Goal: Task Accomplishment & Management: Manage account settings

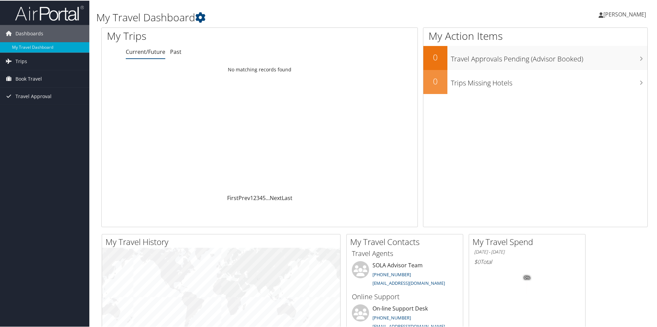
click at [620, 16] on span "[PERSON_NAME]" at bounding box center [624, 14] width 43 height 8
click at [592, 64] on link "View Travel Profile" at bounding box center [606, 61] width 77 height 12
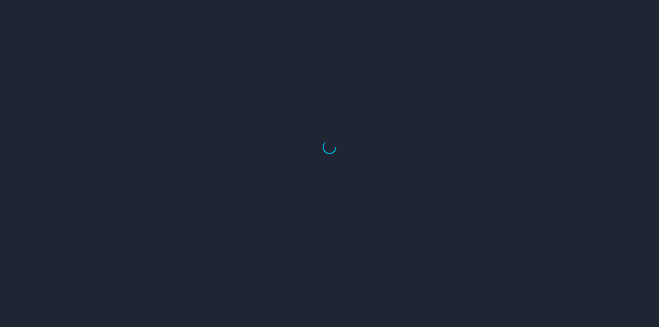
select select "US"
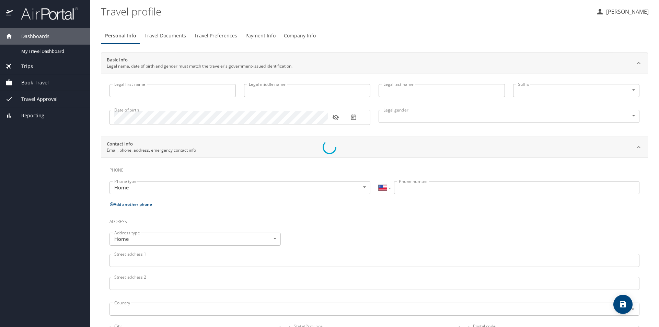
type input "Bernetta"
type input "Sims"
type input "Female"
type input "Elaine"
type input "Julien"
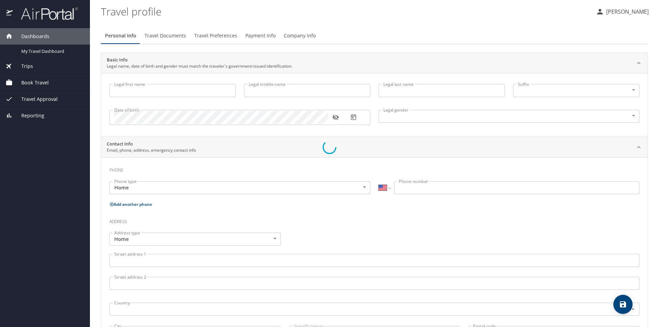
type input "(504) 289-7795"
type input "esjulien@bellsouth.net"
select select "US"
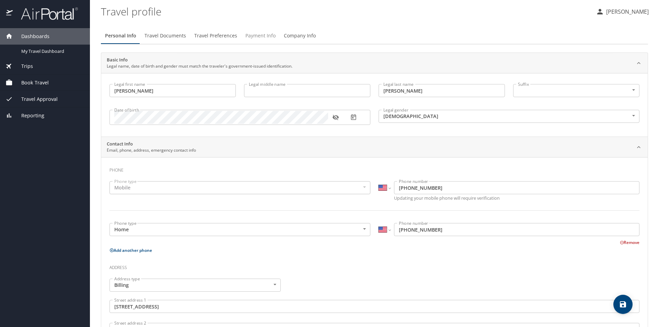
click at [250, 38] on span "Payment Info" at bounding box center [261, 36] width 30 height 9
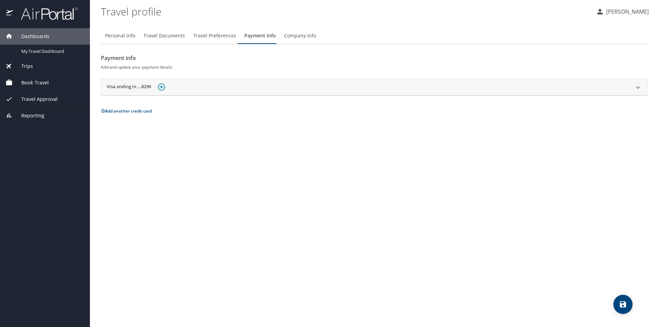
click at [164, 84] on img at bounding box center [161, 86] width 7 height 7
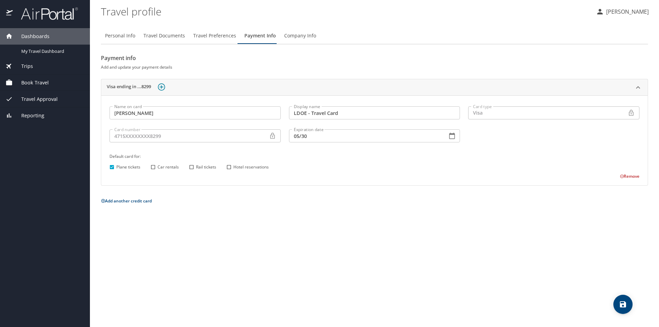
click at [271, 138] on icon at bounding box center [272, 136] width 7 height 7
click at [304, 35] on span "Company Info" at bounding box center [300, 36] width 32 height 9
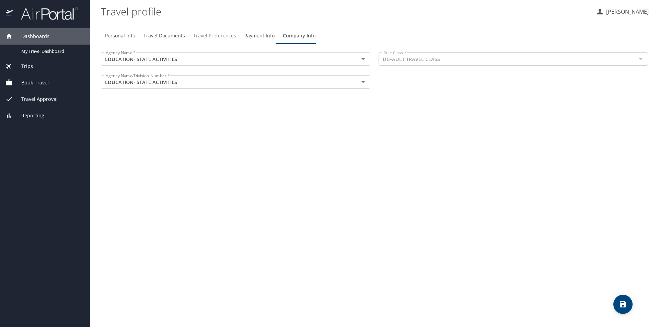
click at [228, 37] on span "Travel Preferences" at bounding box center [214, 36] width 43 height 9
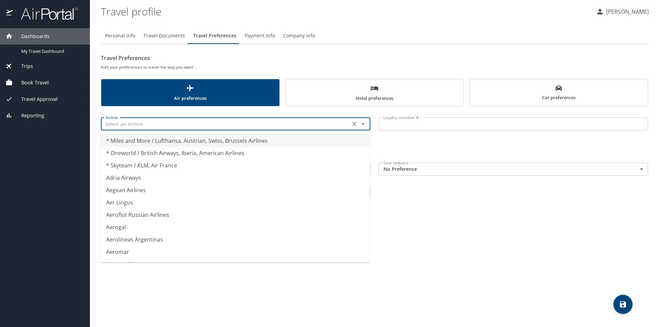
click at [163, 127] on input "text" at bounding box center [225, 124] width 245 height 9
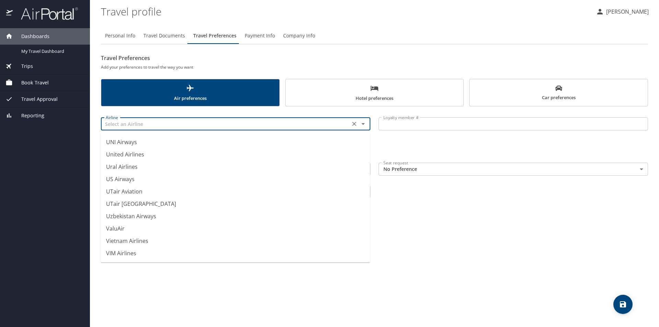
scroll to position [5142, 0]
click at [134, 217] on li "United Airlines" at bounding box center [236, 217] width 270 height 12
type input "United Airlines"
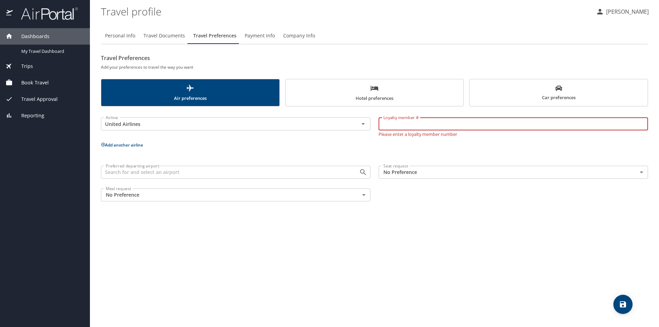
click at [408, 126] on input "Loyalty member #" at bounding box center [514, 123] width 270 height 13
type input "PX891837"
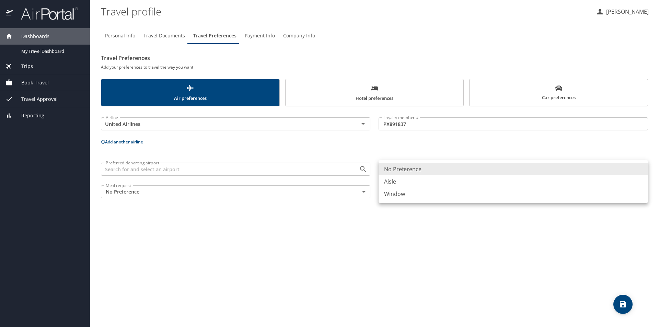
click at [405, 172] on body "Dashboards My Travel Dashboard Trips Current / Future Trips Past Trips Trips Mi…" at bounding box center [329, 163] width 659 height 327
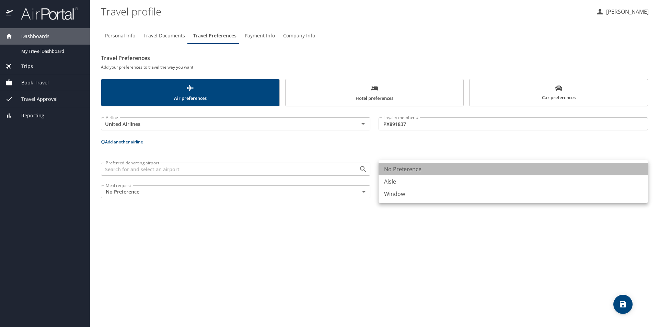
click at [405, 172] on li "No Preference" at bounding box center [514, 169] width 270 height 12
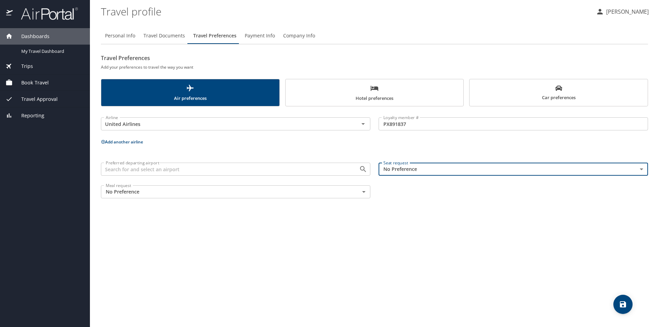
click at [304, 177] on div "Preferred departing airport Preferred departing airport" at bounding box center [236, 168] width 270 height 17
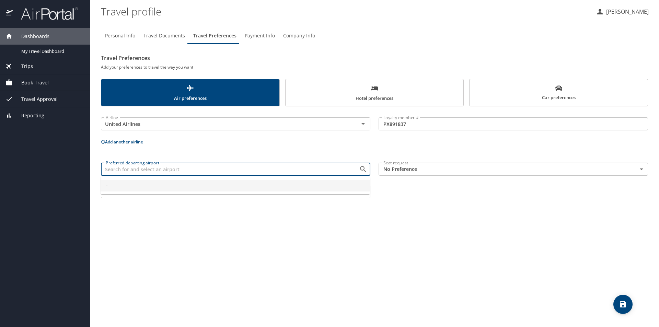
click at [305, 173] on input "Preferred departing airport" at bounding box center [225, 169] width 245 height 9
click at [283, 185] on span "-" at bounding box center [235, 186] width 259 height 8
click at [284, 170] on input "-" at bounding box center [225, 169] width 245 height 9
click at [283, 183] on span "-" at bounding box center [235, 186] width 259 height 8
click at [291, 172] on input "-" at bounding box center [225, 169] width 245 height 9
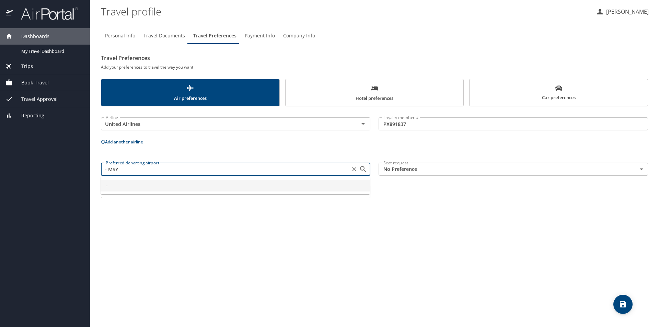
click at [299, 170] on input "- MSY" at bounding box center [225, 169] width 245 height 9
click at [380, 238] on div "Personal Info Travel Documents Travel Preferences Payment Info Company Info Tra…" at bounding box center [374, 174] width 547 height 305
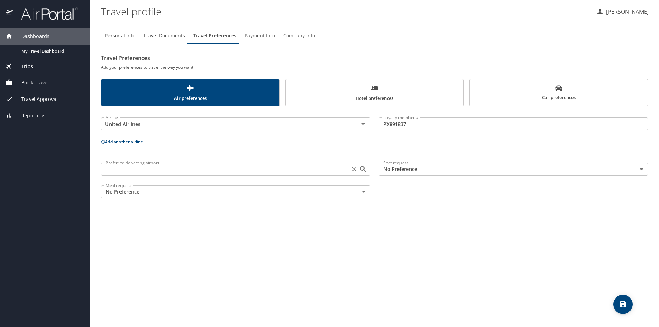
click at [305, 170] on input "-" at bounding box center [225, 169] width 245 height 9
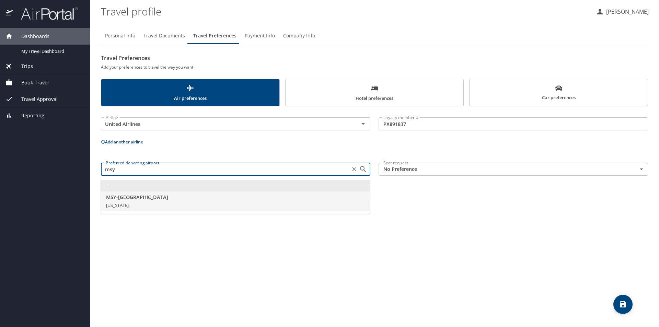
click at [131, 200] on span "MSY - New Orleans" at bounding box center [235, 198] width 259 height 8
type input "MSY - New Orleans"
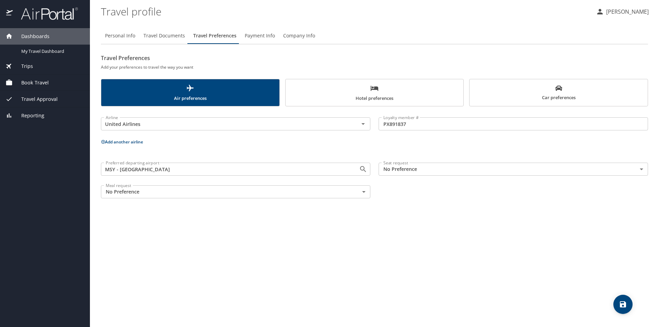
click at [117, 143] on button "Add another airline" at bounding box center [122, 142] width 42 height 6
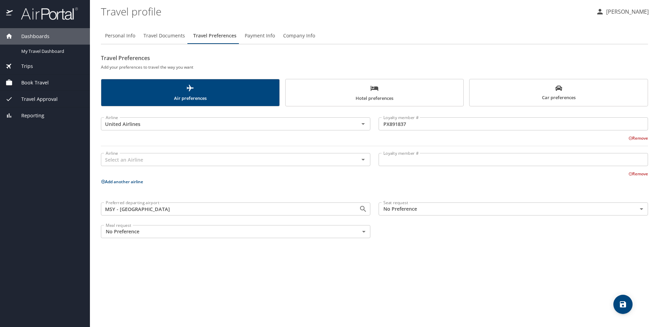
click at [404, 209] on body "Dashboards My Travel Dashboard Trips Current / Future Trips Past Trips Trips Mi…" at bounding box center [329, 163] width 659 height 327
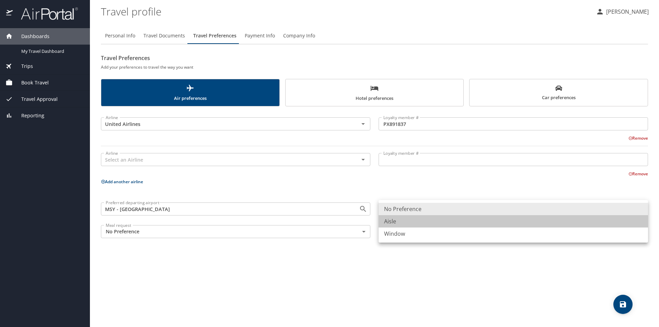
click at [403, 220] on li "Aisle" at bounding box center [514, 221] width 270 height 12
type input "Aisle"
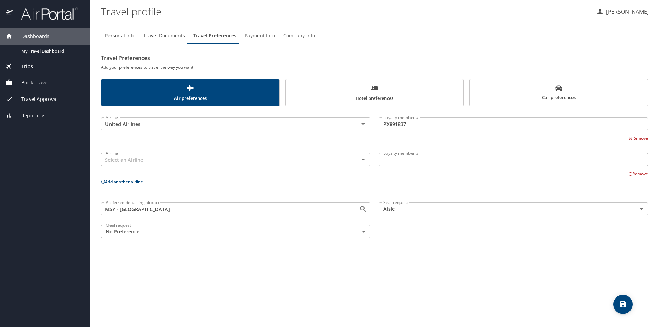
click at [117, 181] on button "Add another airline" at bounding box center [122, 182] width 42 height 6
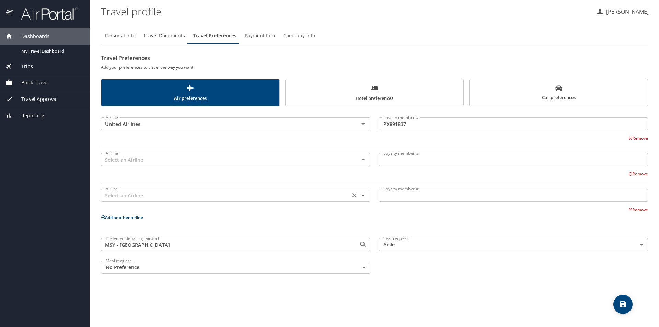
click at [125, 194] on input "text" at bounding box center [225, 195] width 245 height 9
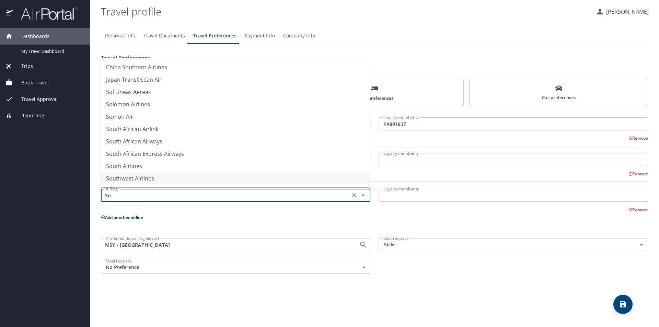
click at [142, 179] on li "Southwest Airlines" at bounding box center [236, 178] width 270 height 12
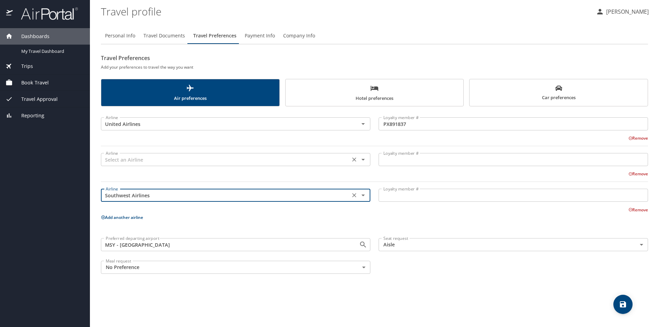
type input "Southwest Airlines"
click at [304, 162] on input "text" at bounding box center [225, 159] width 245 height 9
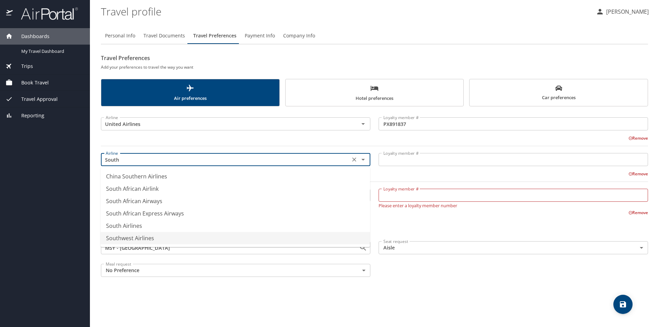
click at [137, 237] on li "Southwest Airlines" at bounding box center [236, 238] width 270 height 12
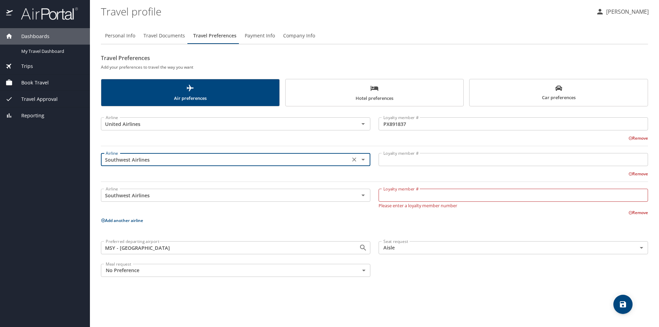
type input "Southwest Airlines"
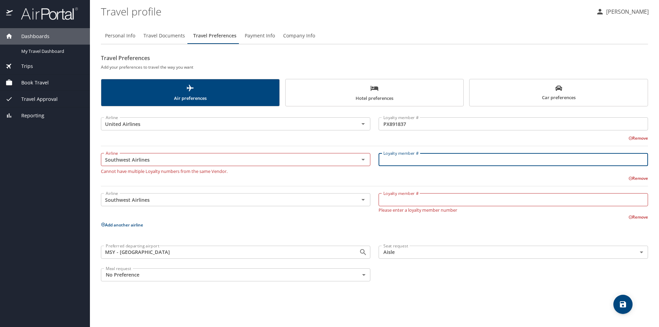
click at [389, 159] on input "Loyalty member #" at bounding box center [514, 159] width 270 height 13
click at [393, 161] on input "20832082375" at bounding box center [514, 159] width 270 height 13
click at [401, 161] on input "20832082375" at bounding box center [514, 159] width 270 height 13
click at [408, 160] on input "20832082375" at bounding box center [514, 159] width 270 height 13
type input "20832082375"
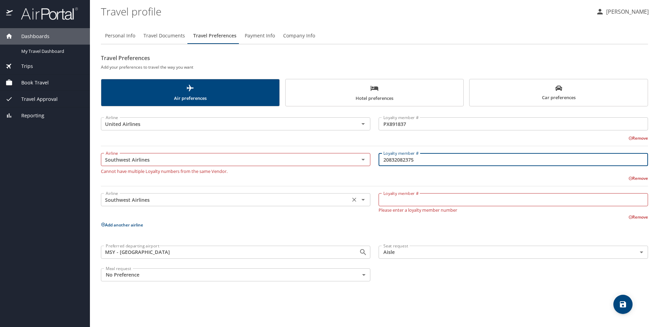
click at [168, 200] on input "Southwest Airlines" at bounding box center [225, 199] width 245 height 9
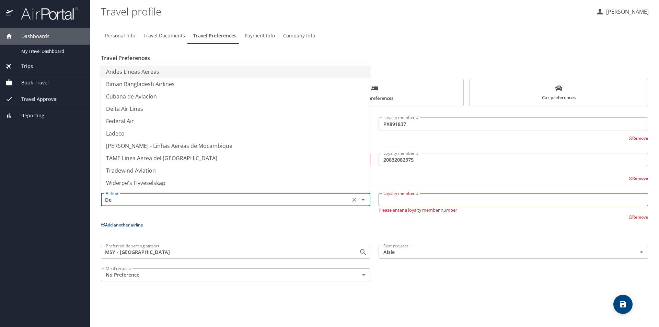
scroll to position [0, 0]
click at [139, 111] on li "Delta Air Lines" at bounding box center [236, 109] width 270 height 12
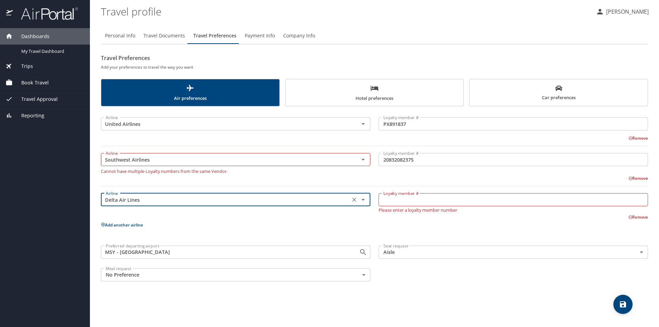
type input "Delta Air Lines"
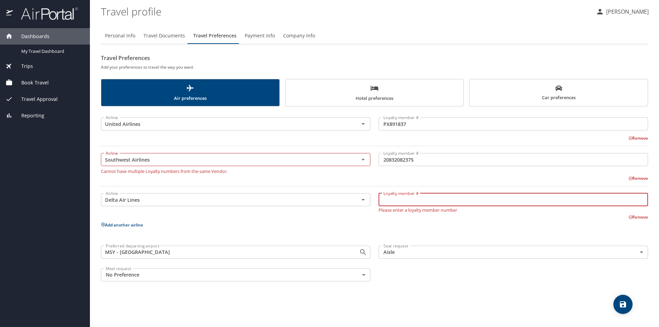
click at [431, 200] on input "Loyalty member #" at bounding box center [514, 199] width 270 height 13
click at [392, 201] on input "9654500892" at bounding box center [514, 199] width 270 height 13
click at [401, 201] on input "9654500892" at bounding box center [514, 199] width 270 height 13
click at [406, 200] on input "9654500892" at bounding box center [514, 199] width 270 height 13
click at [413, 200] on input "9654500892" at bounding box center [514, 199] width 270 height 13
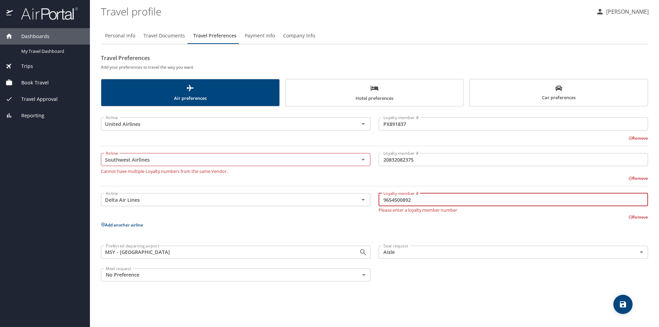
type input "9654500892"
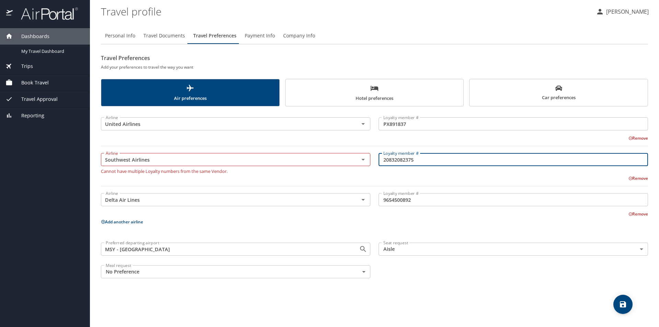
click at [424, 158] on input "20832082375" at bounding box center [514, 159] width 270 height 13
click at [354, 159] on icon "Clear" at bounding box center [354, 159] width 7 height 7
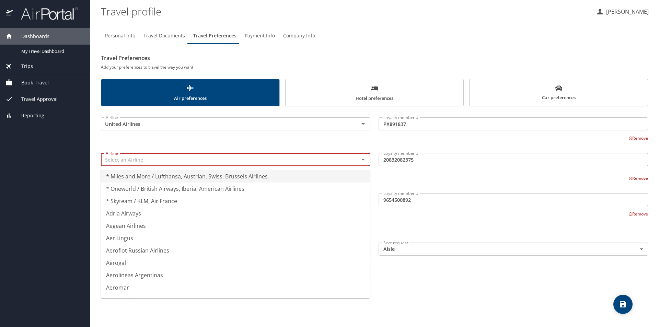
click at [170, 158] on input "text" at bounding box center [225, 159] width 245 height 9
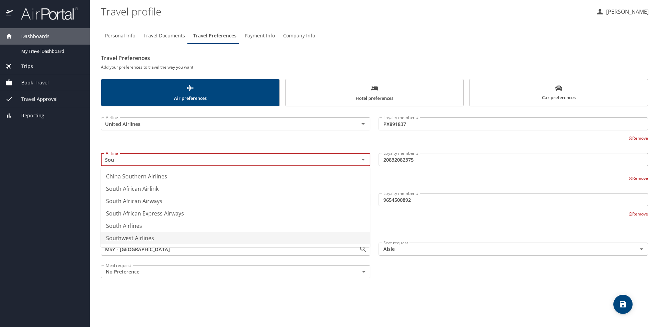
click at [126, 237] on li "Southwest Airlines" at bounding box center [236, 238] width 270 height 12
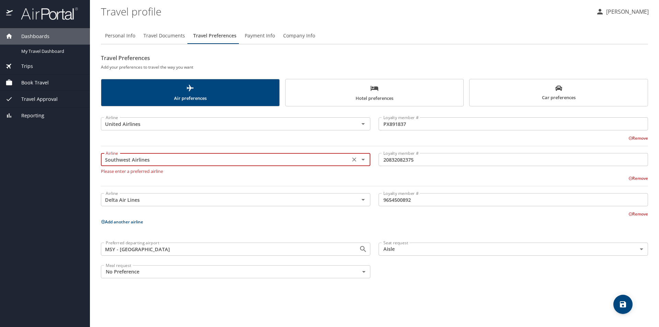
type input "Southwest Airlines"
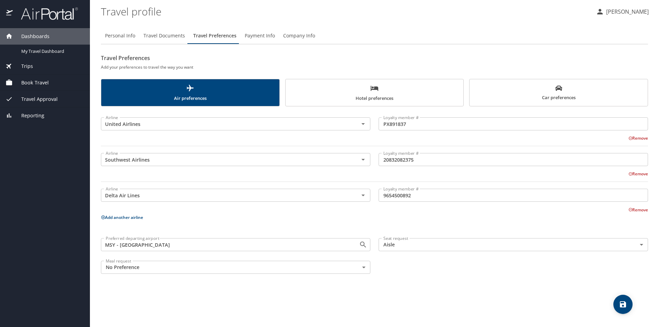
click at [200, 296] on div "Personal Info Travel Documents Travel Preferences Payment Info Company Info Tra…" at bounding box center [374, 174] width 547 height 305
click at [133, 218] on button "Add another airline" at bounding box center [122, 218] width 42 height 6
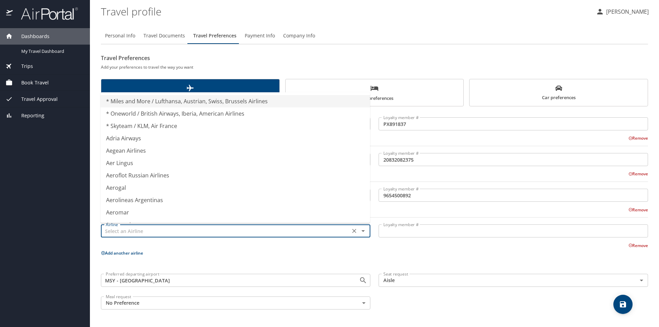
click at [132, 230] on input "text" at bounding box center [225, 231] width 245 height 9
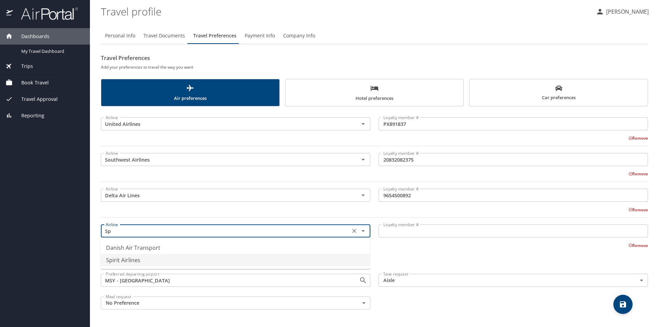
click at [126, 261] on li "Spirit Airlines" at bounding box center [236, 260] width 270 height 12
type input "Spirit Airlines"
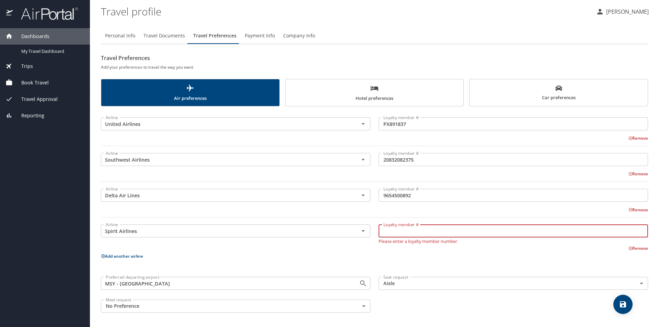
click at [435, 231] on input "Loyalty member #" at bounding box center [514, 231] width 270 height 13
type input "1008373856"
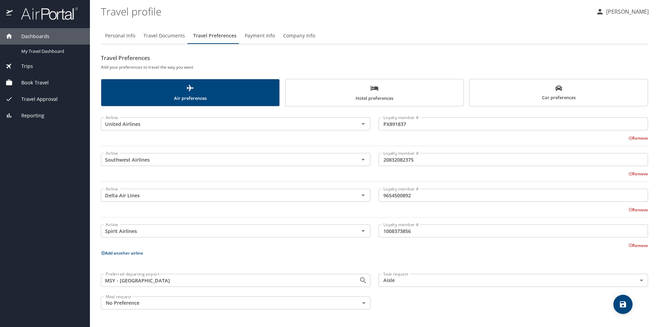
click at [190, 248] on div "Remove" at bounding box center [371, 245] width 556 height 8
click at [383, 93] on span "Hotel preferences" at bounding box center [375, 93] width 170 height 18
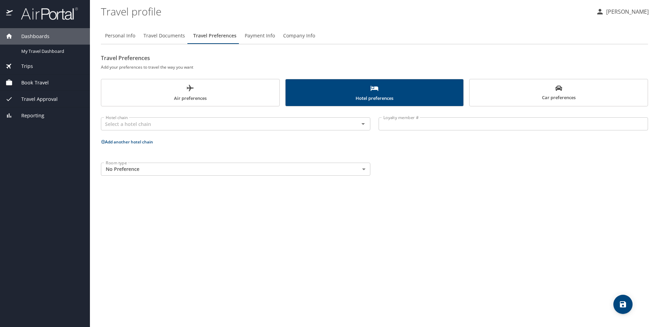
click at [450, 175] on div "Room type No Preference NotApplicable Room type" at bounding box center [375, 169] width 556 height 21
click at [509, 95] on span "Car preferences" at bounding box center [559, 93] width 170 height 17
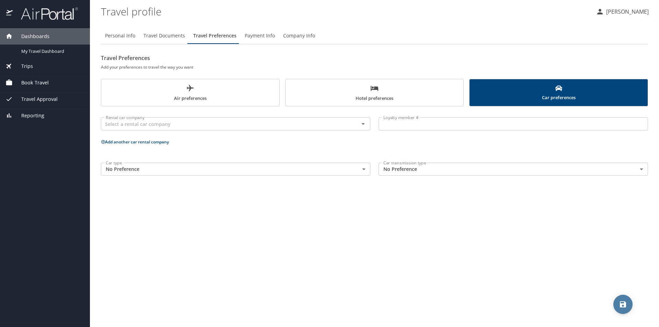
click at [624, 304] on icon "save" at bounding box center [623, 305] width 6 height 6
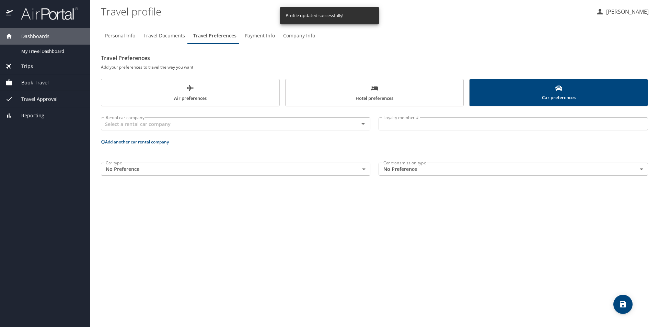
click at [261, 36] on span "Payment Info" at bounding box center [260, 36] width 30 height 9
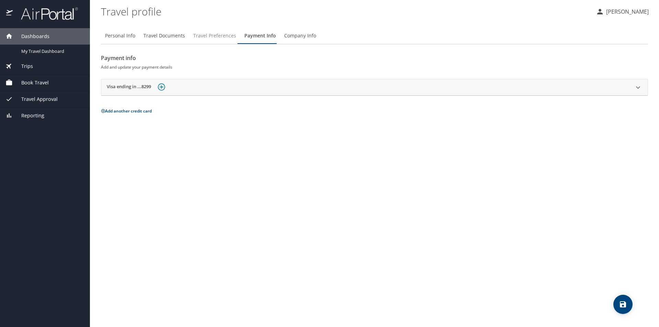
click at [210, 35] on span "Travel Preferences" at bounding box center [214, 36] width 43 height 9
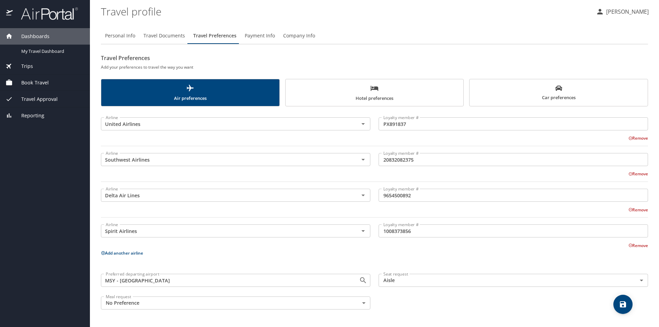
click at [623, 306] on icon "save" at bounding box center [623, 305] width 8 height 8
click at [56, 51] on span "My Travel Dashboard" at bounding box center [51, 51] width 60 height 7
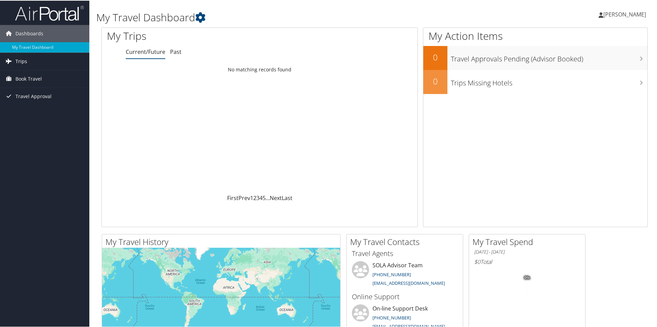
click at [22, 59] on span "Trips" at bounding box center [21, 60] width 12 height 17
click at [35, 109] on span "Book Travel" at bounding box center [28, 109] width 26 height 17
click at [623, 12] on span "[PERSON_NAME]" at bounding box center [624, 14] width 43 height 8
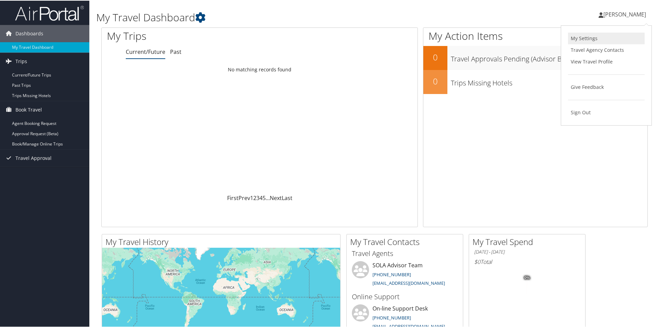
click at [594, 37] on link "My Settings" at bounding box center [606, 38] width 77 height 12
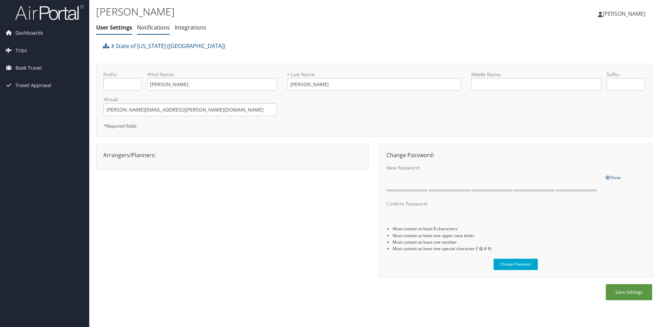
click at [155, 27] on link "Notifications" at bounding box center [153, 28] width 33 height 8
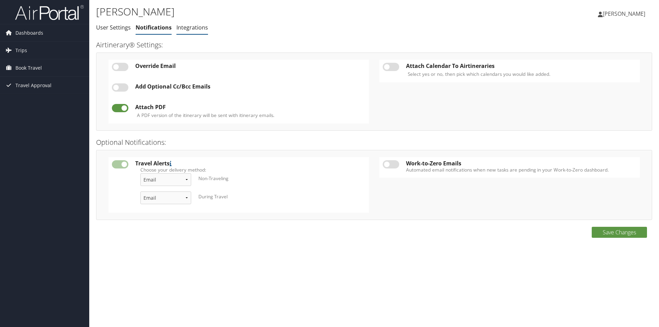
click at [181, 25] on link "Integrations" at bounding box center [193, 28] width 32 height 8
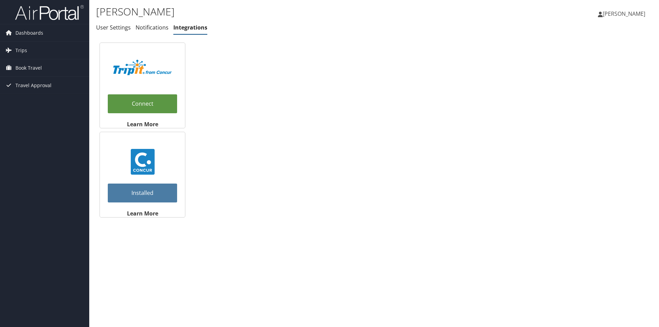
click at [634, 15] on span "[PERSON_NAME]" at bounding box center [624, 14] width 43 height 8
click at [596, 50] on link "Travel Agency Contacts" at bounding box center [607, 50] width 77 height 12
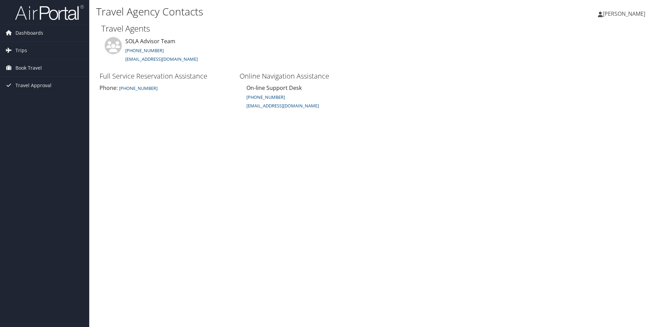
click at [629, 11] on span "[PERSON_NAME]" at bounding box center [624, 14] width 43 height 8
click at [593, 59] on link "View Travel Profile" at bounding box center [607, 61] width 77 height 12
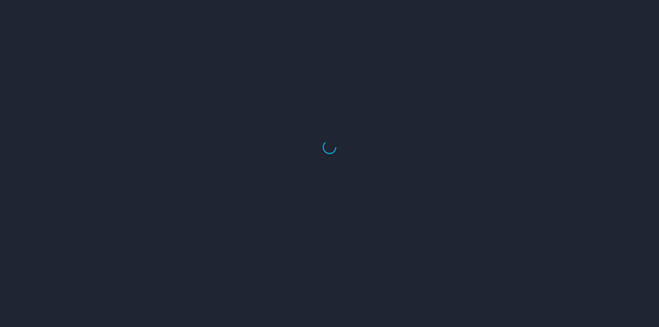
select select "US"
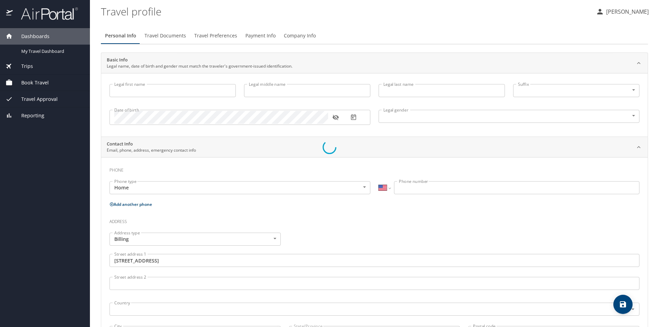
type input "Bernetta"
type input "Sims"
type input "Female"
type input "Elaine"
type input "Julien"
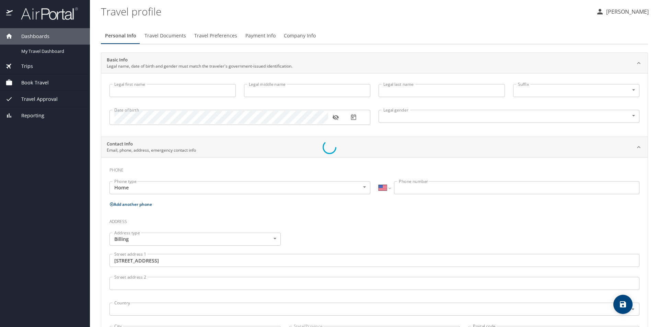
type input "(504) 289-7795"
type input "esjulien@bellsouth.net"
type input "United States of America"
type input "Louisiana"
select select "US"
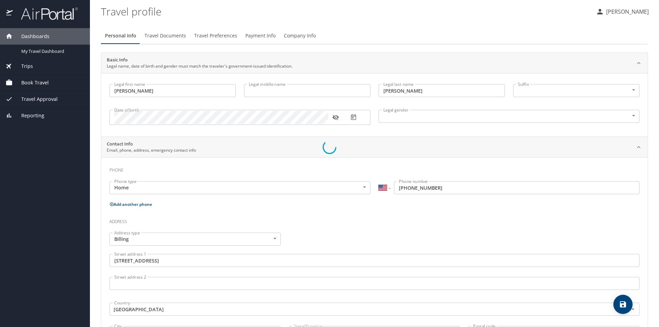
select select "US"
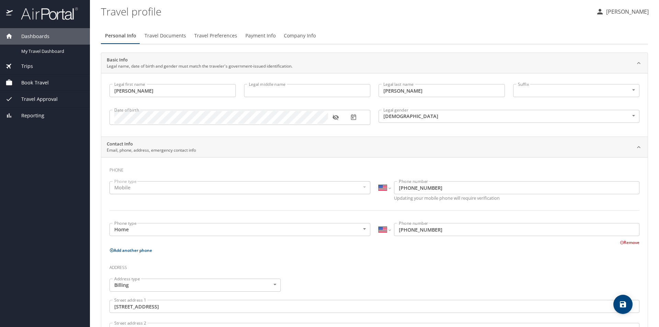
click at [169, 35] on span "Travel Documents" at bounding box center [166, 36] width 42 height 9
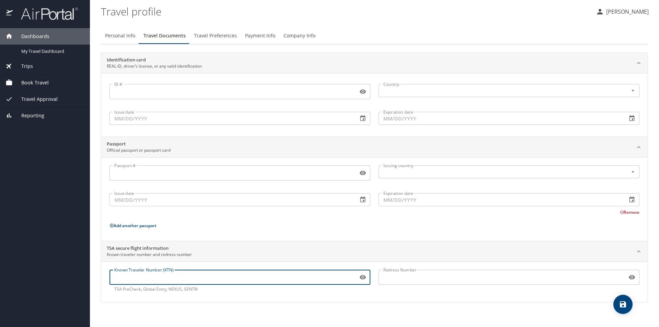
click at [178, 278] on input "Known Traveler Number (KTN)" at bounding box center [233, 277] width 246 height 13
type input "TT1359N78"
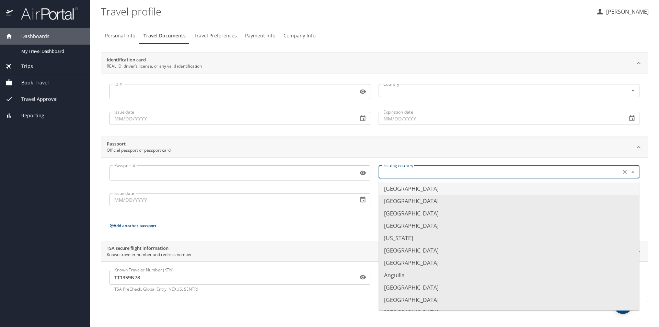
click at [422, 174] on input "text" at bounding box center [499, 172] width 237 height 9
click at [421, 188] on li "United States of America" at bounding box center [509, 189] width 261 height 12
type input "United States of America"
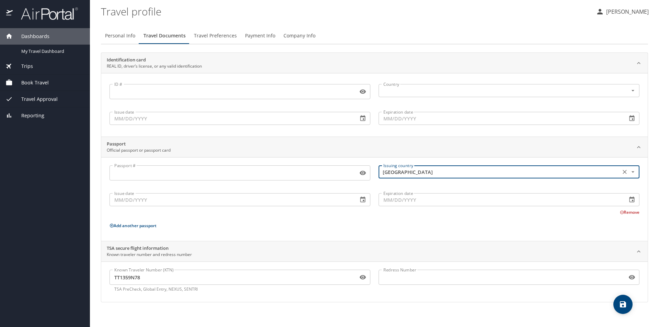
click at [144, 172] on input "Passport #" at bounding box center [233, 173] width 246 height 13
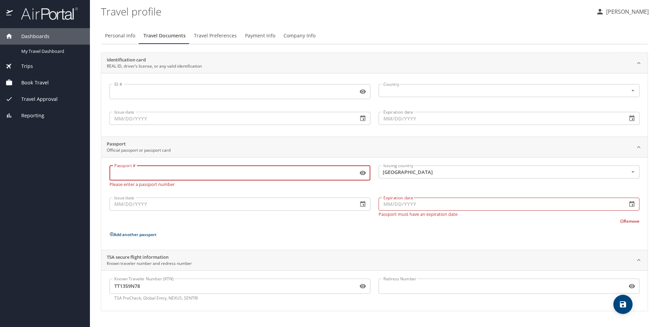
click at [143, 172] on input "Passport #" at bounding box center [233, 173] width 246 height 13
type input "A44027590"
click at [147, 204] on input "Issue date" at bounding box center [231, 204] width 243 height 13
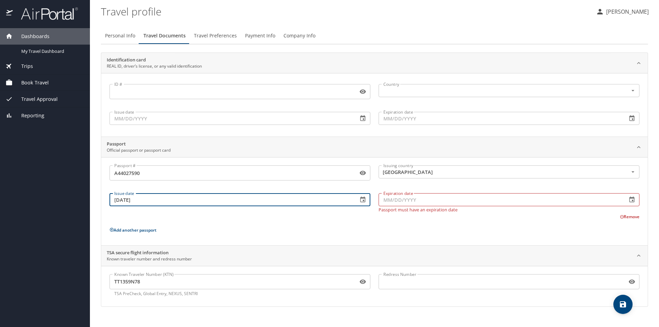
type input "06/07/2024"
click at [385, 201] on input "Expiration date" at bounding box center [500, 199] width 243 height 13
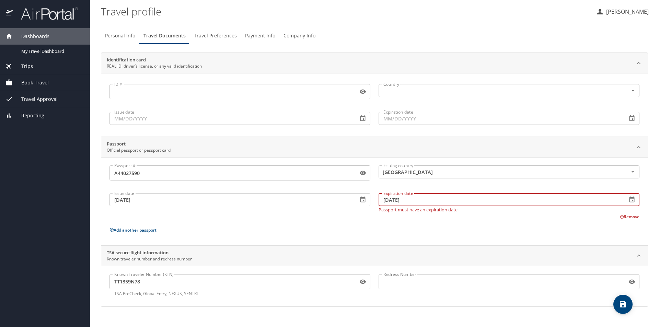
type input "06/06/2034"
click at [137, 91] on input "ID #" at bounding box center [233, 91] width 246 height 13
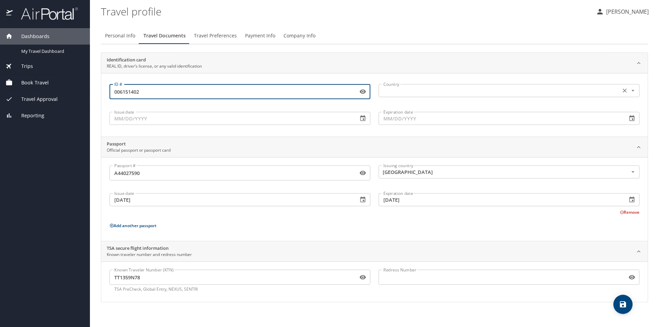
type input "006151402"
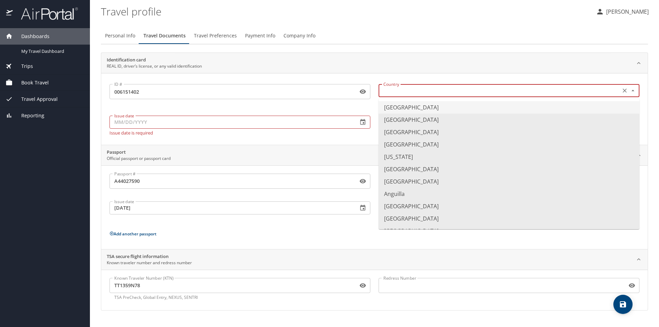
click at [397, 92] on input "text" at bounding box center [499, 90] width 237 height 9
click at [399, 104] on li "United States of America" at bounding box center [509, 107] width 261 height 12
type input "United States of America"
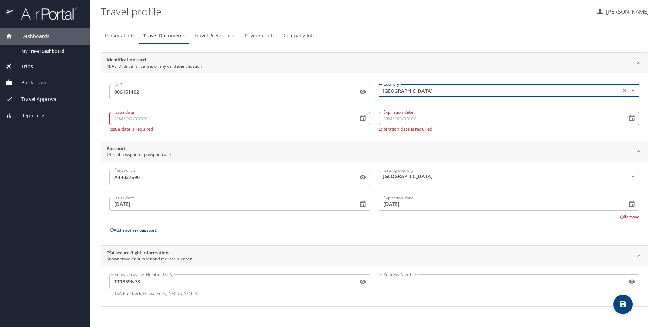
click at [317, 118] on input "Issue date" at bounding box center [231, 118] width 243 height 13
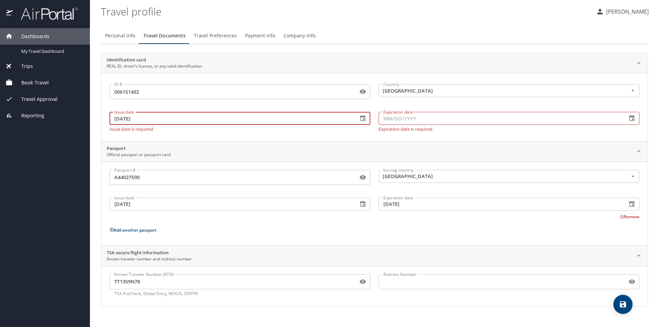
type input "05/01/2023"
click at [400, 118] on input "Expiration date" at bounding box center [500, 118] width 243 height 13
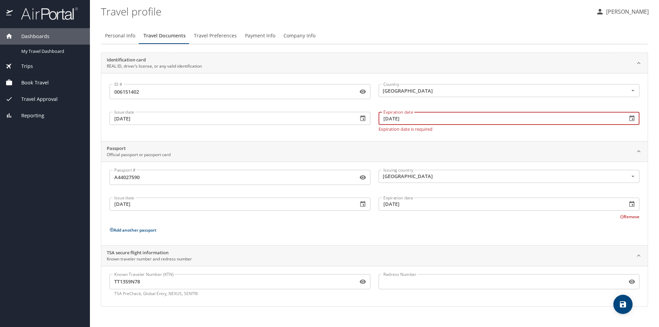
type input "05/02/2029"
click at [298, 135] on div "ID # 006151402 ID # Country United States of America Country Issue date 05/01/2…" at bounding box center [374, 107] width 547 height 68
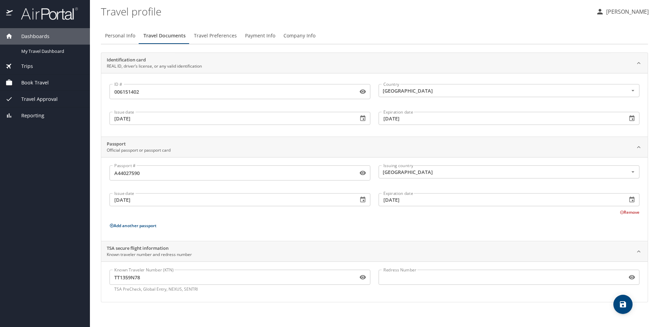
click at [622, 302] on icon "save" at bounding box center [623, 305] width 6 height 6
click at [117, 36] on span "Personal Info" at bounding box center [120, 36] width 30 height 9
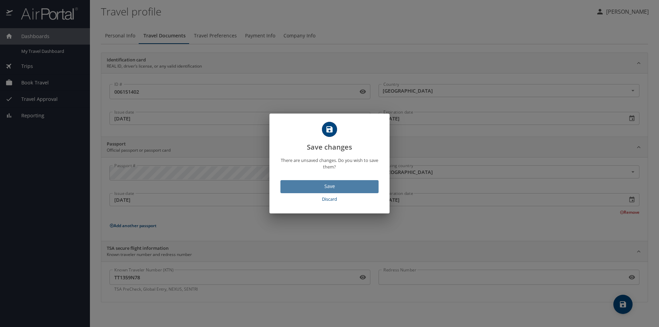
click at [352, 185] on span "Save" at bounding box center [329, 186] width 87 height 9
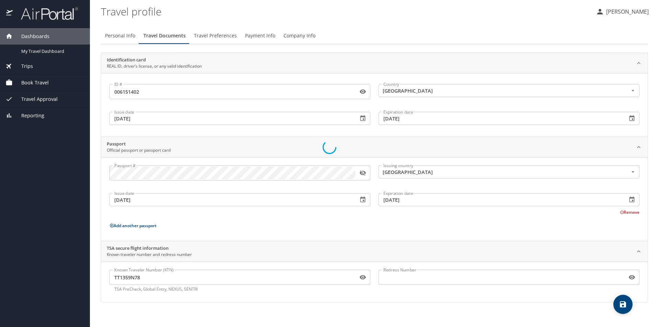
select select "US"
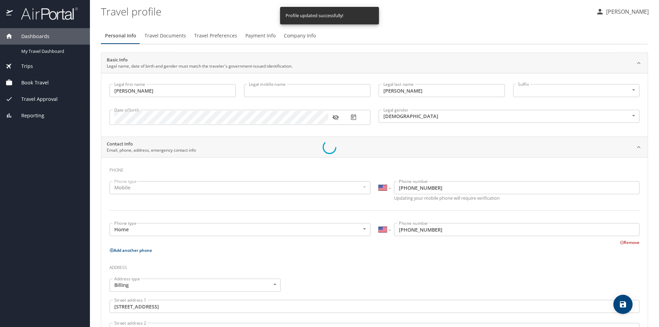
select select "US"
click at [119, 33] on span "Personal Info" at bounding box center [120, 36] width 31 height 9
click at [156, 37] on span "Travel Documents" at bounding box center [166, 36] width 42 height 9
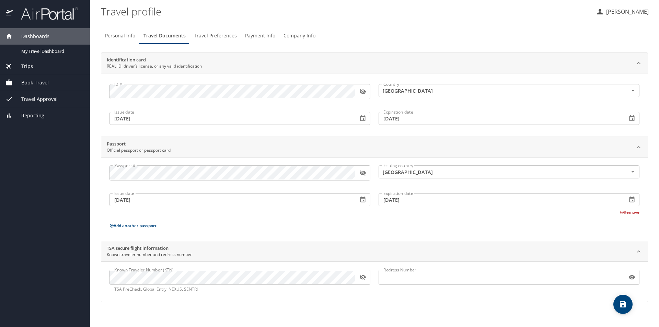
click at [217, 35] on span "Travel Preferences" at bounding box center [215, 36] width 43 height 9
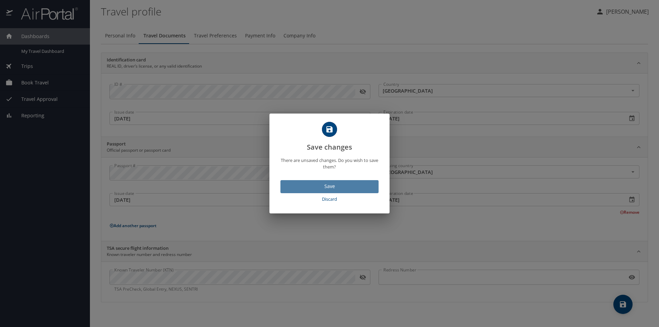
click at [345, 185] on span "Save" at bounding box center [329, 186] width 87 height 9
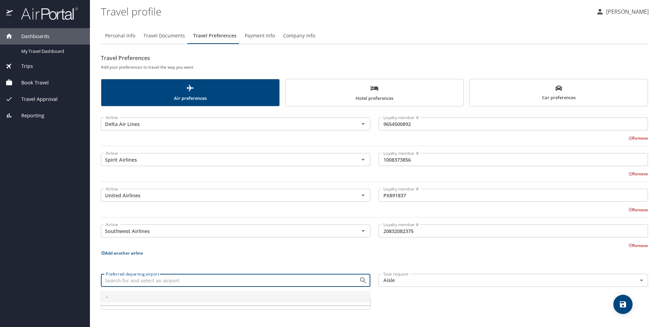
click at [242, 283] on input "Preferred departing airport" at bounding box center [225, 280] width 245 height 9
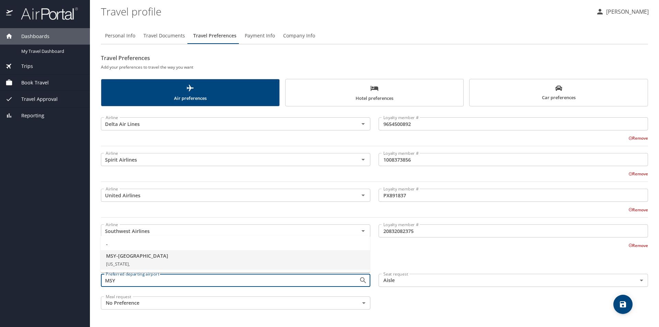
click at [151, 259] on span "MSY - New Orleans" at bounding box center [235, 256] width 259 height 8
type input "MSY - New Orleans"
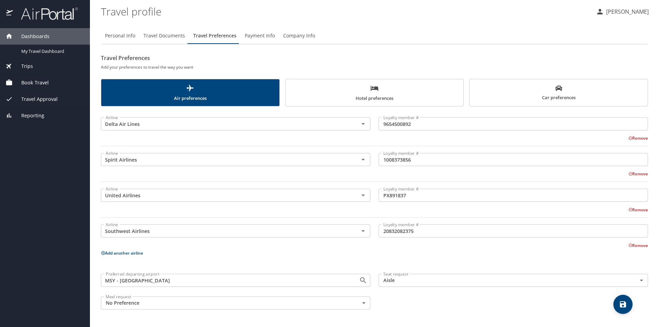
click at [406, 305] on div "Preferred departing airport MSY - New Orleans Preferred departing airport Seat …" at bounding box center [375, 292] width 556 height 44
click at [625, 307] on icon "save" at bounding box center [623, 305] width 6 height 6
click at [163, 35] on span "Travel Documents" at bounding box center [165, 36] width 42 height 9
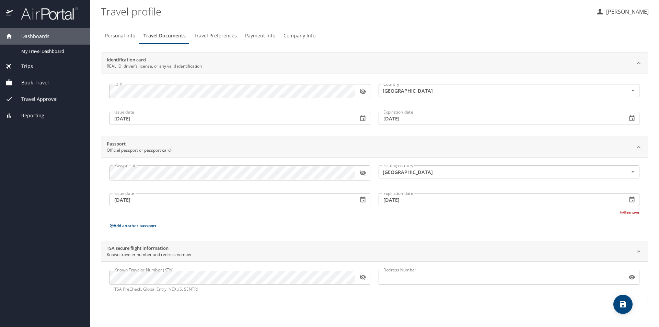
click at [209, 38] on span "Travel Preferences" at bounding box center [215, 36] width 43 height 9
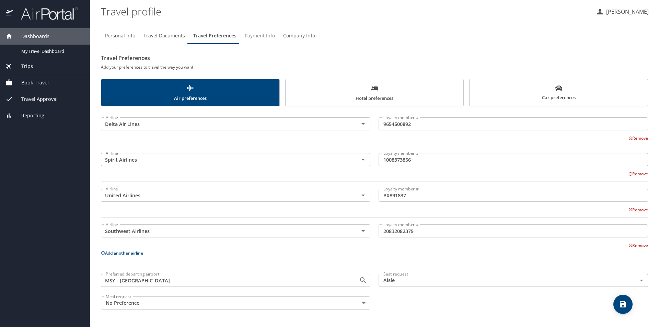
click at [247, 32] on span "Payment Info" at bounding box center [260, 36] width 30 height 9
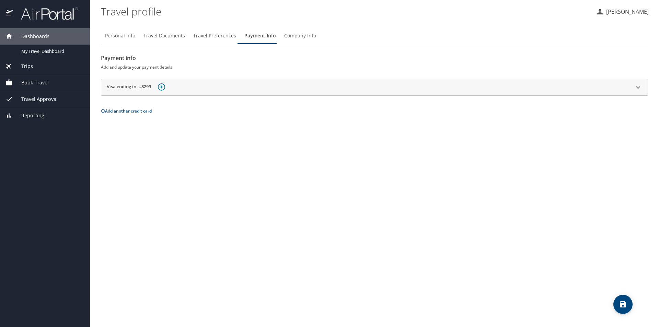
click at [287, 33] on span "Company Info" at bounding box center [300, 36] width 32 height 9
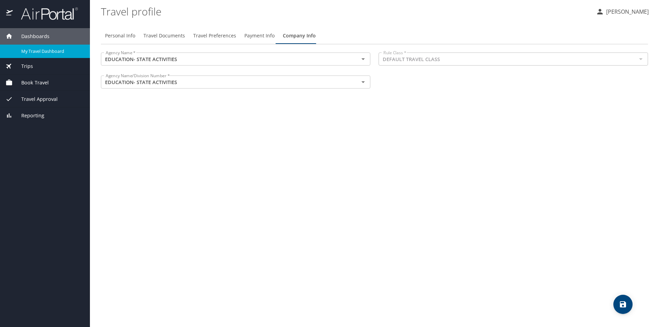
click at [48, 51] on span "My Travel Dashboard" at bounding box center [51, 51] width 60 height 7
